Goal: Obtain resource: Obtain resource

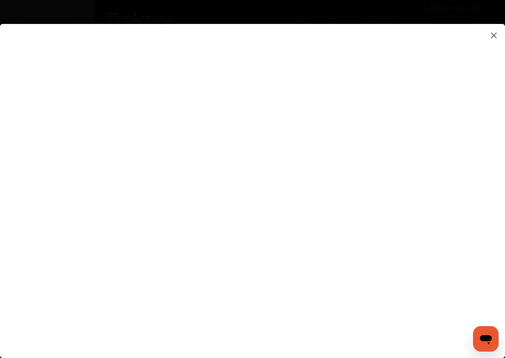
scroll to position [40, 0]
click at [451, 210] on flutter-view at bounding box center [252, 183] width 505 height 318
click at [331, 202] on flutter-view at bounding box center [252, 183] width 505 height 318
click at [245, 225] on flutter-view at bounding box center [252, 183] width 505 height 318
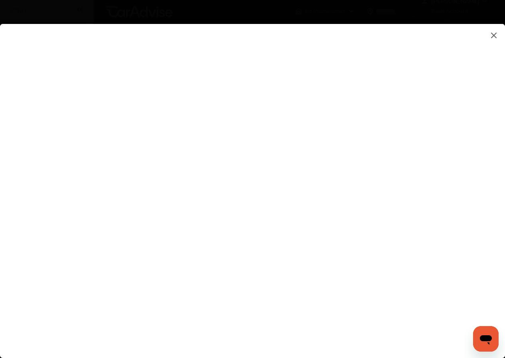
scroll to position [0, 0]
click at [140, 44] on flutter-view at bounding box center [252, 183] width 505 height 318
click at [494, 33] on img at bounding box center [494, 35] width 10 height 10
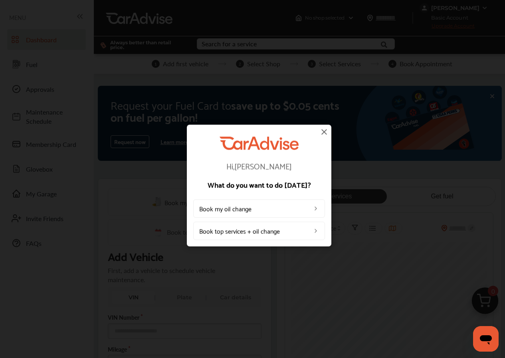
click at [324, 131] on img at bounding box center [324, 132] width 10 height 10
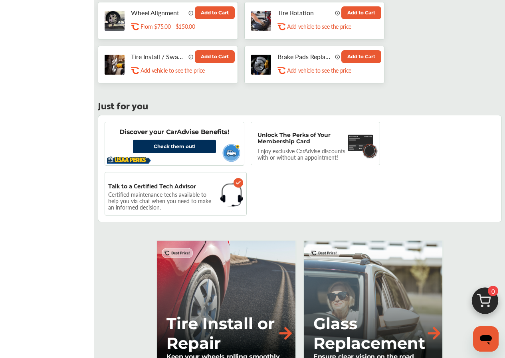
scroll to position [479, 0]
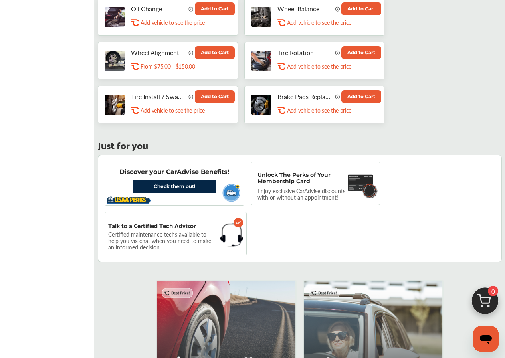
click at [184, 188] on link "Check them out!" at bounding box center [174, 187] width 83 height 14
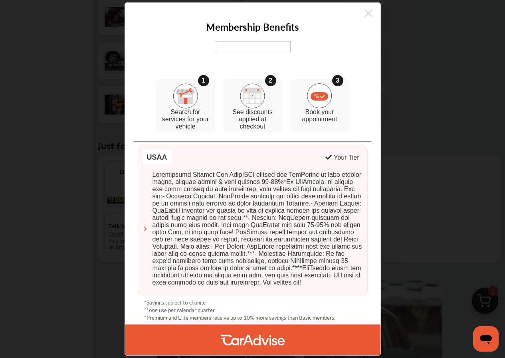
click at [364, 8] on icon at bounding box center [368, 13] width 8 height 13
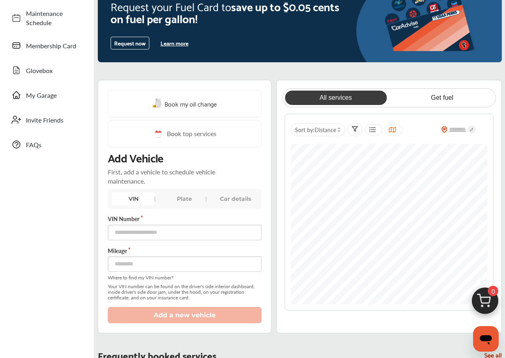
scroll to position [0, 0]
